Goal: Task Accomplishment & Management: Use online tool/utility

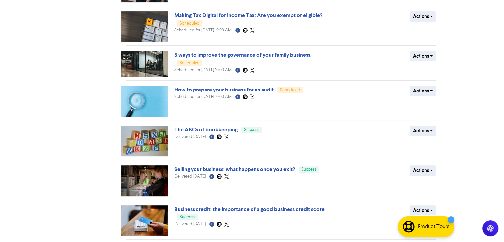
scroll to position [222, 0]
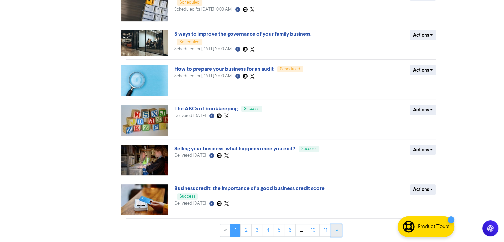
click at [335, 234] on link "»" at bounding box center [336, 230] width 11 height 13
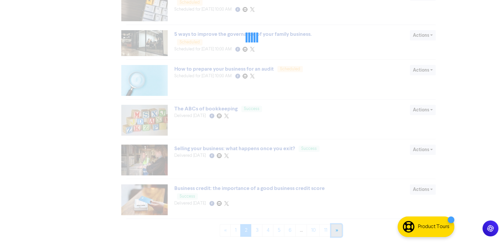
scroll to position [0, 0]
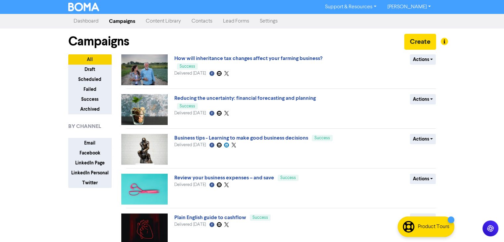
drag, startPoint x: 459, startPoint y: 184, endPoint x: 478, endPoint y: 182, distance: 19.3
click at [478, 182] on div "Support & Resources Video Tutorials FAQ & Guides Marketing Education [PERSON_NA…" at bounding box center [252, 121] width 504 height 242
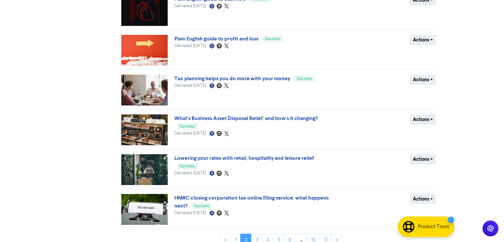
scroll to position [229, 0]
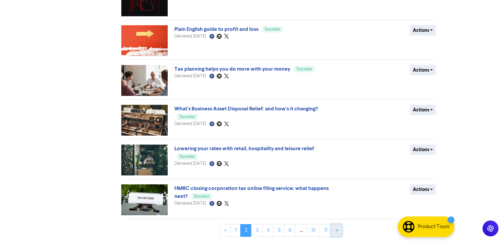
click at [337, 232] on link "»" at bounding box center [336, 230] width 11 height 13
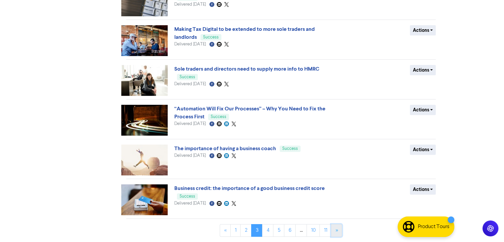
click at [337, 234] on link "»" at bounding box center [336, 230] width 11 height 13
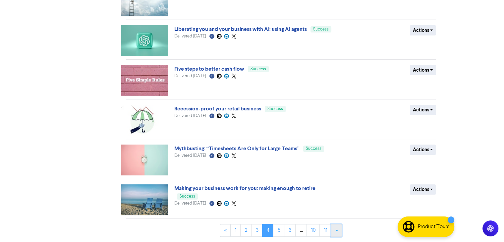
click at [339, 231] on link "»" at bounding box center [336, 230] width 11 height 13
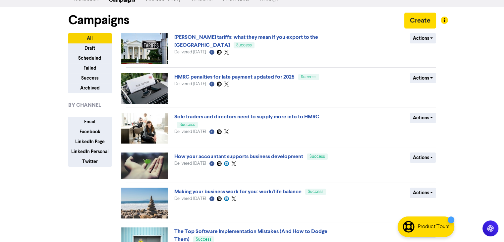
scroll to position [0, 0]
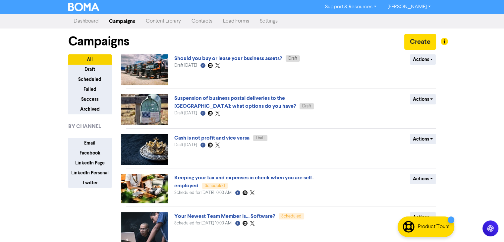
click at [482, 128] on div "Support & Resources Video Tutorials FAQ & Guides Marketing Education [PERSON_NA…" at bounding box center [252, 121] width 504 height 242
click at [314, 43] on div "Campaigns Create" at bounding box center [252, 41] width 368 height 26
click at [462, 85] on div "Support & Resources Video Tutorials FAQ & Guides Marketing Education Amy Walsh …" at bounding box center [252, 121] width 504 height 242
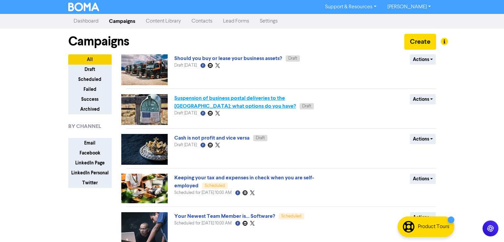
click at [292, 99] on link "Suspension of business postal deliveries to the [GEOGRAPHIC_DATA]: what options…" at bounding box center [235, 102] width 122 height 15
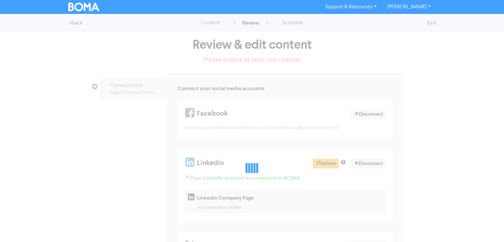
click at [292, 99] on div at bounding box center [252, 168] width 504 height 308
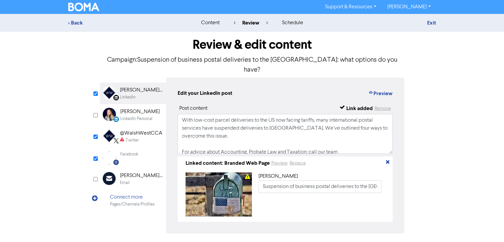
click at [143, 149] on div "Facebook Created with Sketch. Facebook" at bounding box center [133, 157] width 66 height 21
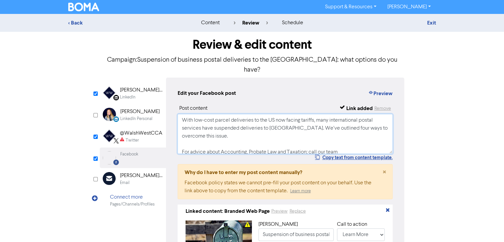
click at [258, 131] on textarea "With low-cost parcel deliveries to the US now facing tariffs, many internationa…" at bounding box center [285, 134] width 215 height 40
click at [441, 137] on div "< Back content review schedule Exit Review & edit content Campaign: Suspension …" at bounding box center [252, 162] width 504 height 297
click at [138, 94] on div "LinkedIn" at bounding box center [141, 97] width 42 height 6
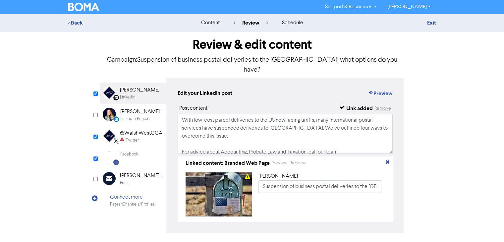
click at [136, 137] on div "Twitter" at bounding box center [132, 140] width 13 height 6
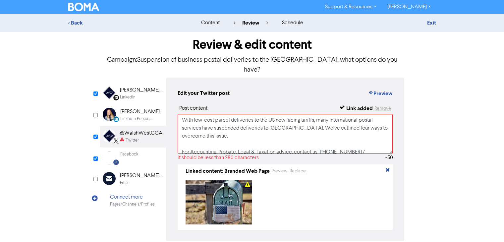
click at [135, 151] on div "Facebook" at bounding box center [129, 154] width 18 height 6
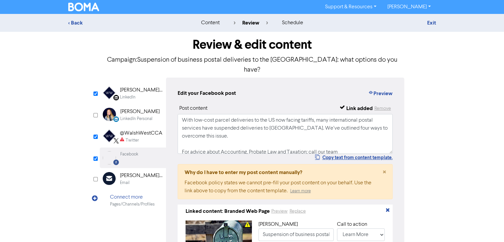
click at [484, 128] on div "< Back content review schedule Exit Review & edit content Campaign: Suspension …" at bounding box center [252, 162] width 504 height 297
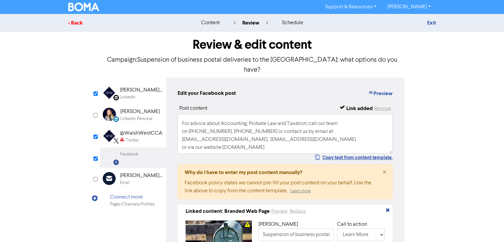
click at [82, 22] on div "< Back" at bounding box center [126, 23] width 116 height 8
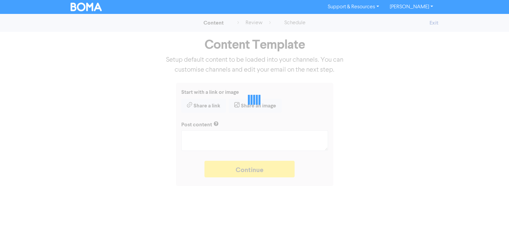
type textarea "x"
type textarea "With low-cost parcel deliveries to the US now facing tariffs, many internationa…"
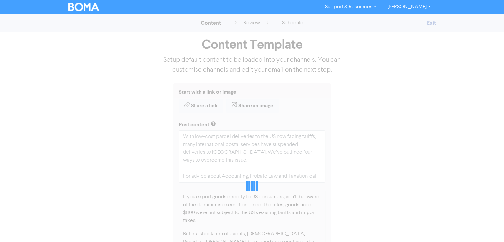
type textarea "x"
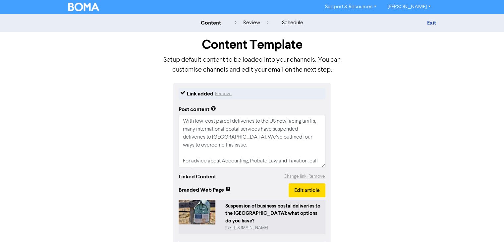
click at [80, 7] on img at bounding box center [83, 7] width 31 height 9
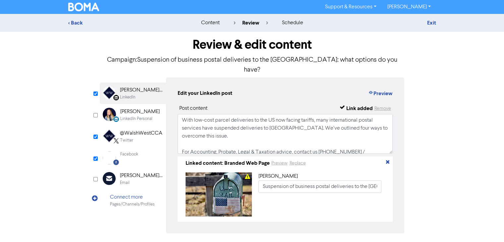
click at [150, 129] on div "@WalshWestCCA" at bounding box center [141, 133] width 42 height 8
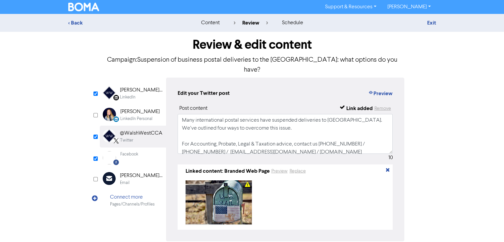
click at [143, 94] on div "LinkedIn" at bounding box center [141, 97] width 42 height 6
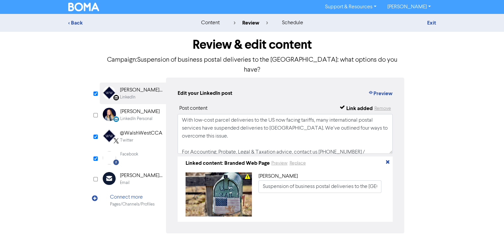
click at [137, 129] on div "@WalshWestCCA" at bounding box center [141, 133] width 42 height 8
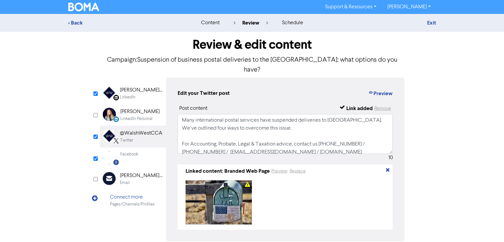
click at [138, 151] on div "Facebook" at bounding box center [129, 154] width 18 height 6
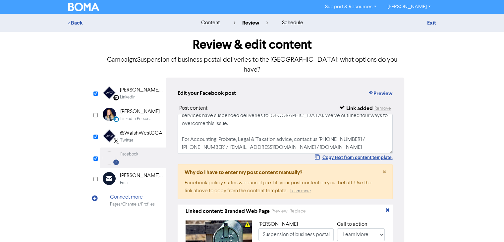
scroll to position [27, 0]
click at [268, 134] on textarea "With low-cost parcel deliveries to the US now facing tariffs, many internationa…" at bounding box center [285, 134] width 215 height 40
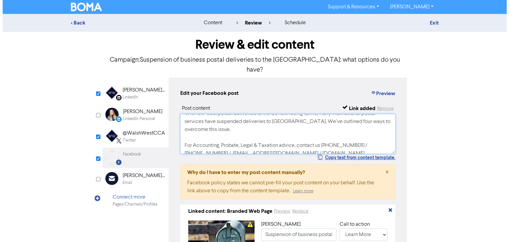
scroll to position [0, 0]
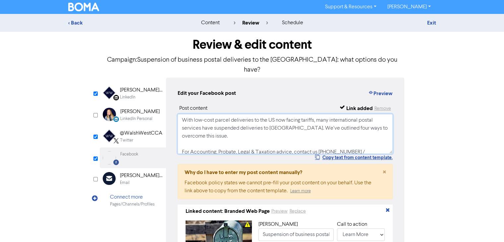
click at [327, 134] on textarea "With low-cost parcel deliveries to the US now facing tariffs, many internationa…" at bounding box center [285, 134] width 215 height 40
type textarea "With low-cost parcel deliveries to the US now facing tariffs, many internationa…"
click at [148, 86] on div "Walsh West Chartered Certified Accountants - Estate & Probate Lawyers" at bounding box center [141, 90] width 42 height 8
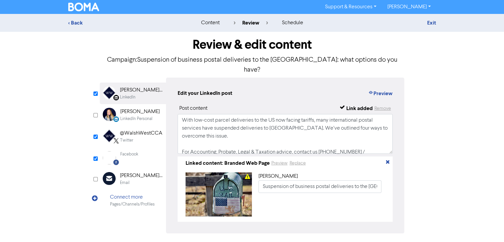
click at [433, 90] on div "Review & edit content Campaign: Suspension of business postal deliveries to the…" at bounding box center [252, 147] width 378 height 231
click at [380, 89] on button "Preview" at bounding box center [379, 93] width 25 height 9
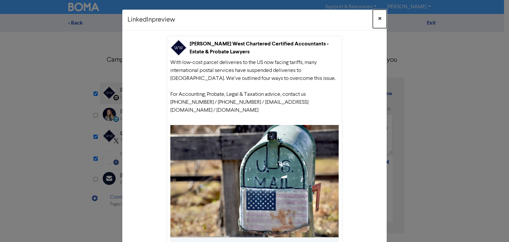
click at [379, 17] on button "×" at bounding box center [380, 19] width 14 height 19
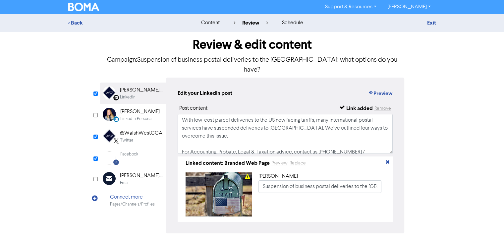
drag, startPoint x: 486, startPoint y: 92, endPoint x: 489, endPoint y: 86, distance: 6.8
click at [485, 91] on div "< Back content review schedule Exit Review & edit content Campaign: Suspension …" at bounding box center [252, 138] width 504 height 249
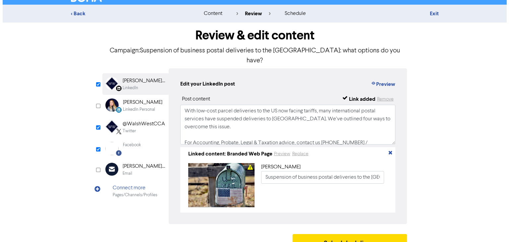
scroll to position [14, 0]
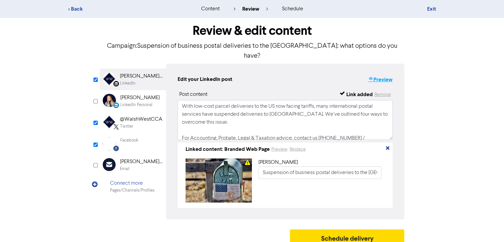
click at [380, 75] on button "Preview" at bounding box center [379, 79] width 25 height 9
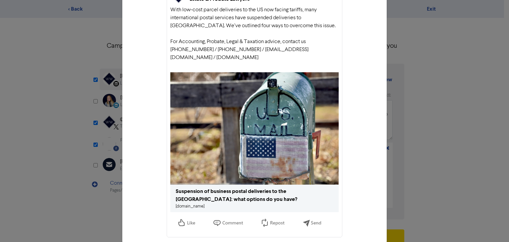
scroll to position [63, 0]
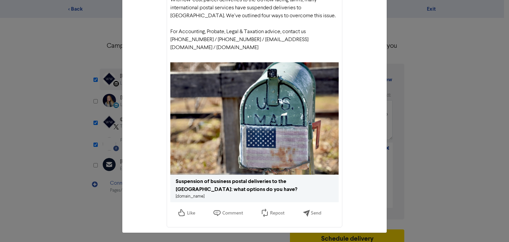
click at [204, 197] on link "public2.bomamarketing.com" at bounding box center [190, 196] width 29 height 4
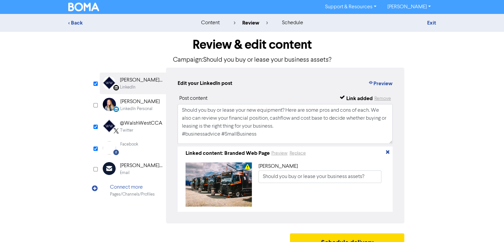
click at [146, 128] on div "Twitter" at bounding box center [141, 130] width 42 height 6
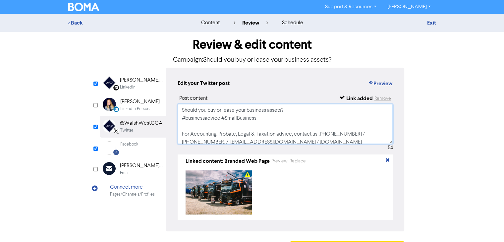
click at [358, 110] on textarea "Should you buy or lease your business assets? #businessadvice #SmallBusiness Fo…" at bounding box center [285, 124] width 215 height 40
drag, startPoint x: 474, startPoint y: 192, endPoint x: 417, endPoint y: 215, distance: 61.2
click at [427, 218] on div "Review & edit content Campaign: Should you buy or lease your business assets? L…" at bounding box center [252, 146] width 378 height 229
